Goal: Find specific page/section: Find specific page/section

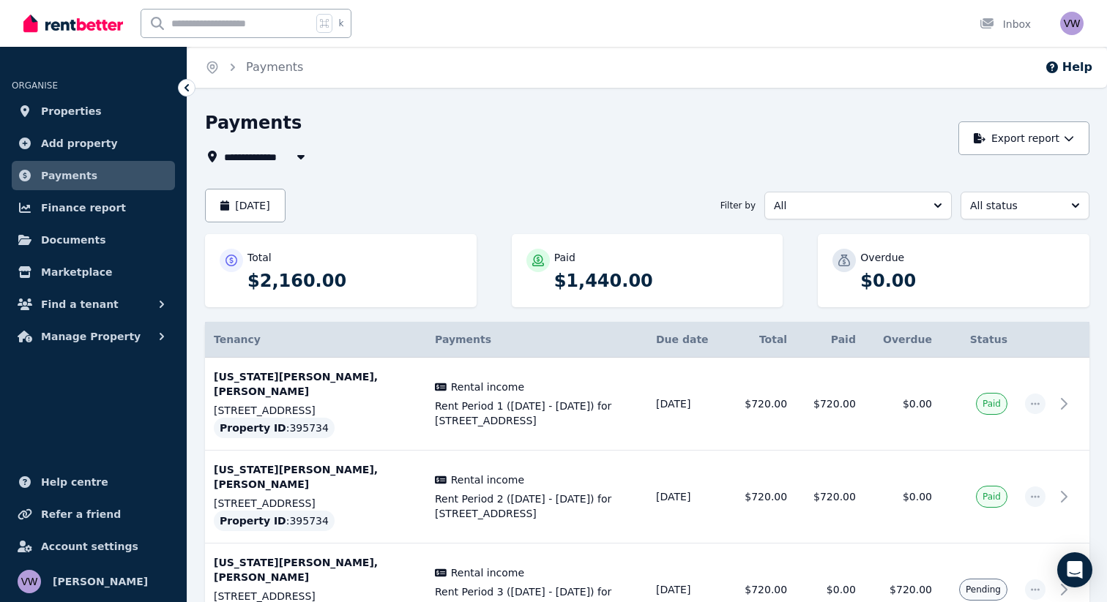
click at [198, 364] on div "**********" at bounding box center [646, 413] width 919 height 604
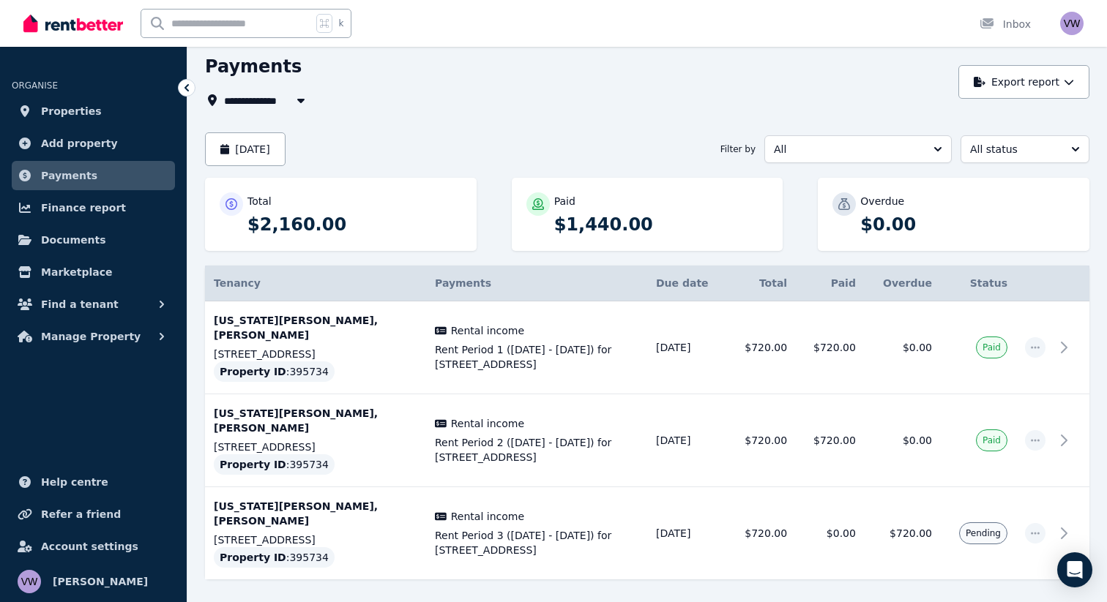
scroll to position [69, 0]
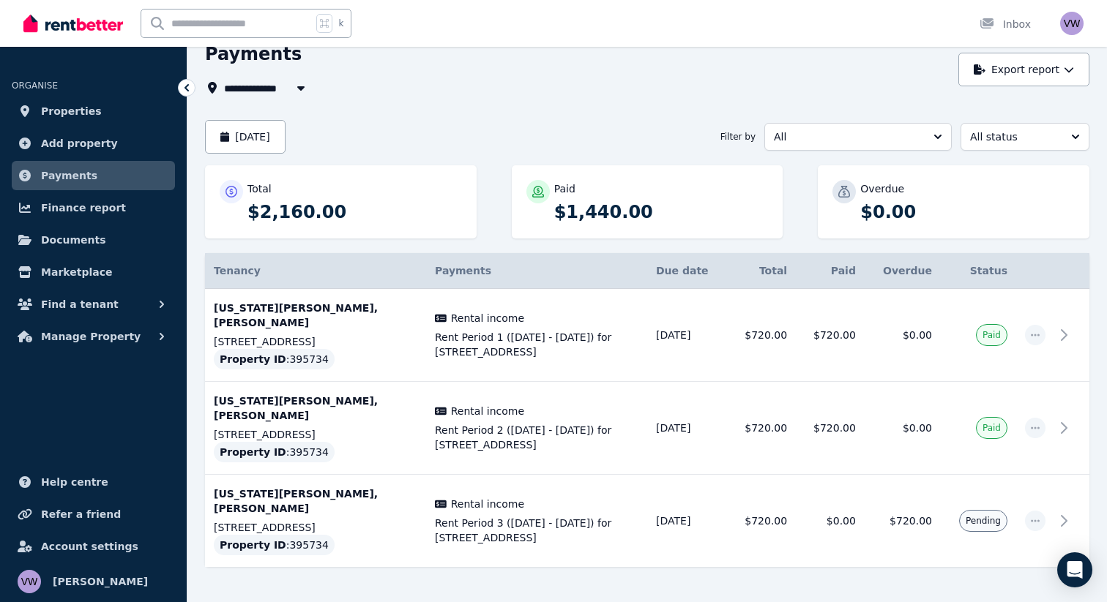
click at [456, 594] on div at bounding box center [647, 607] width 884 height 26
click at [94, 106] on link "Properties" at bounding box center [93, 111] width 163 height 29
